Goal: Entertainment & Leisure: Consume media (video, audio)

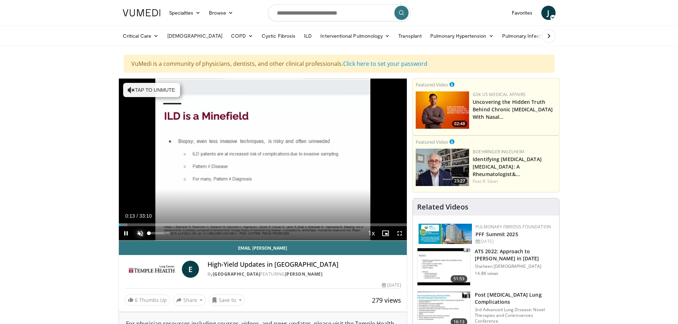
click at [142, 234] on span "Video Player" at bounding box center [140, 233] width 14 height 14
click at [158, 233] on div "44%" at bounding box center [159, 233] width 20 height 2
click at [153, 233] on div "23%" at bounding box center [159, 233] width 20 height 2
click at [150, 233] on video-js "**********" at bounding box center [263, 160] width 288 height 162
click at [150, 233] on div "Volume Level" at bounding box center [149, 233] width 1 height 2
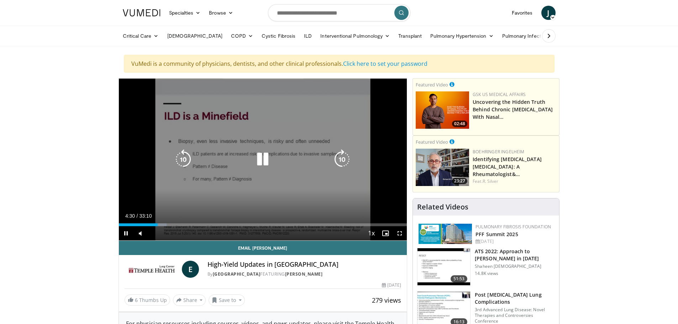
click at [186, 155] on icon "Video Player" at bounding box center [183, 160] width 20 height 20
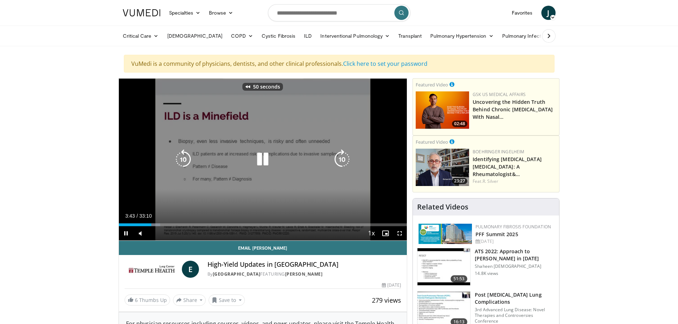
click at [186, 155] on icon "Video Player" at bounding box center [183, 160] width 20 height 20
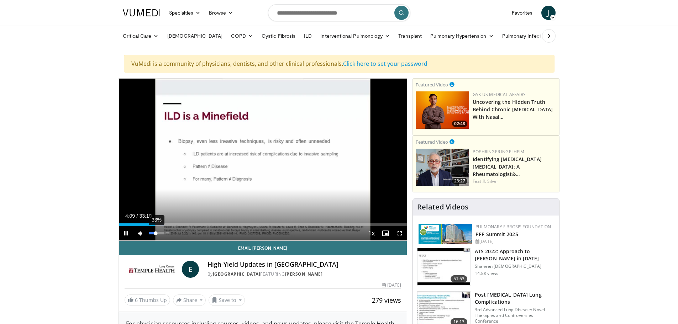
click at [156, 234] on div "33%" at bounding box center [159, 233] width 20 height 2
click at [125, 232] on span "Video Player" at bounding box center [126, 233] width 14 height 14
click at [125, 231] on span "Video Player" at bounding box center [126, 233] width 14 height 14
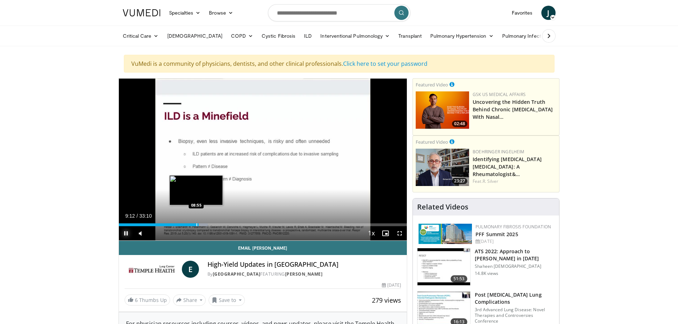
click at [197, 225] on div "Progress Bar" at bounding box center [197, 225] width 1 height 3
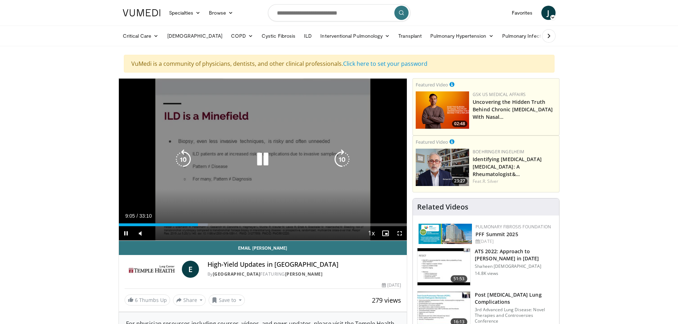
click at [269, 153] on icon "Video Player" at bounding box center [263, 160] width 20 height 20
